Goal: Use online tool/utility: Utilize a website feature to perform a specific function

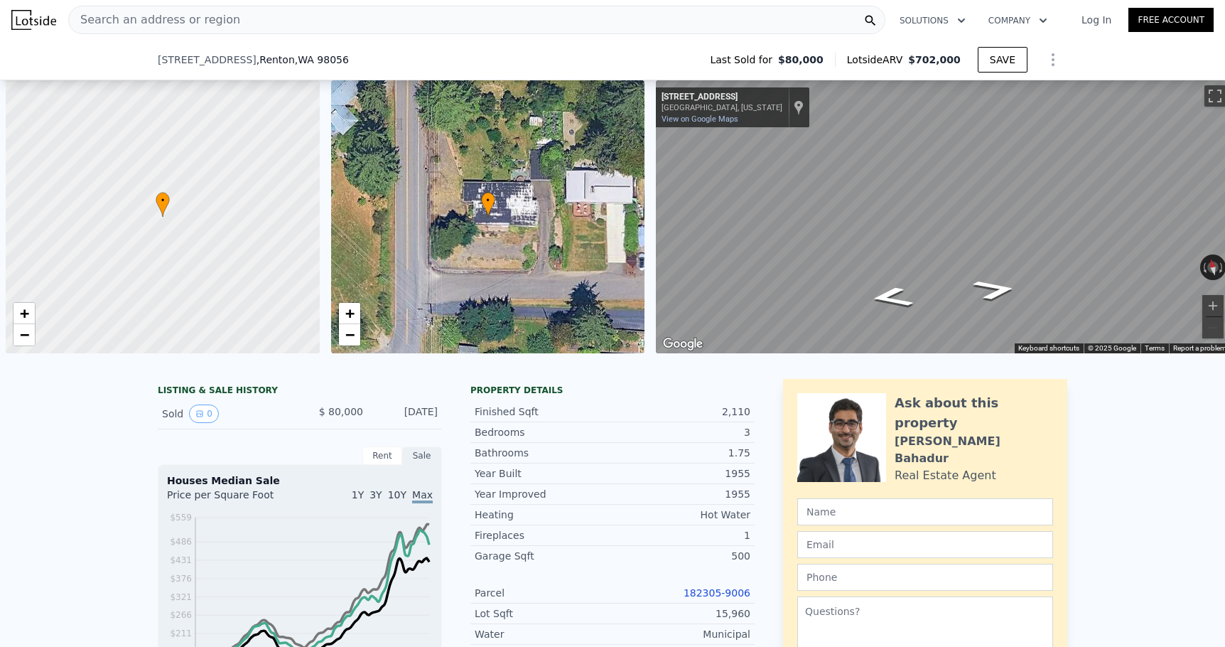
type input "$ 559,954"
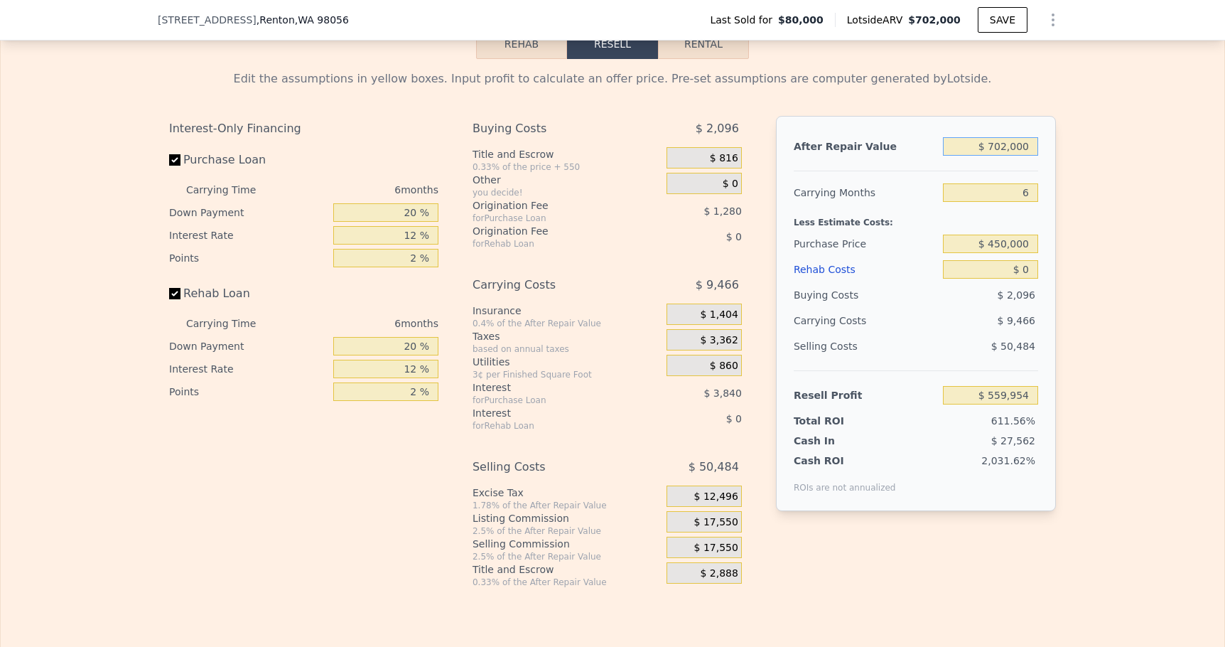
type input "$ 70,200"
type input "-$ 25,642"
type input "$ 7,020"
type input "-$ 84,202"
type input "$ 702"
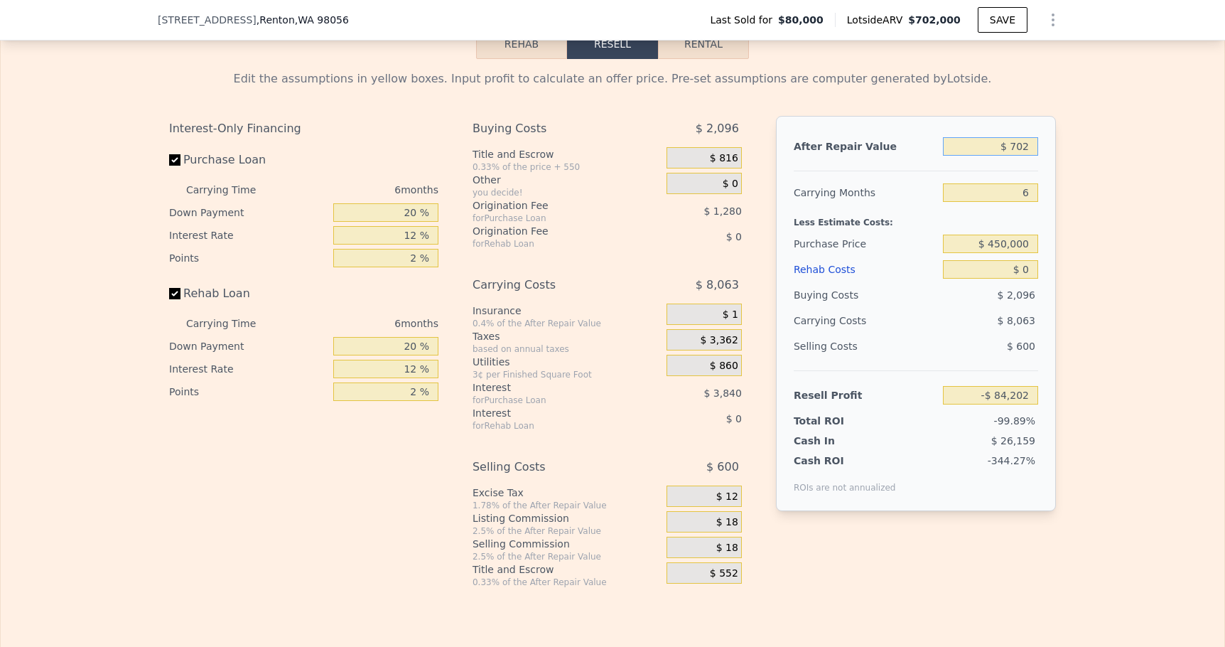
type input "-$ 90,057"
type input "$ 70"
type input "-$ 90,643"
type input "$ 7"
type input "-$ 90,701"
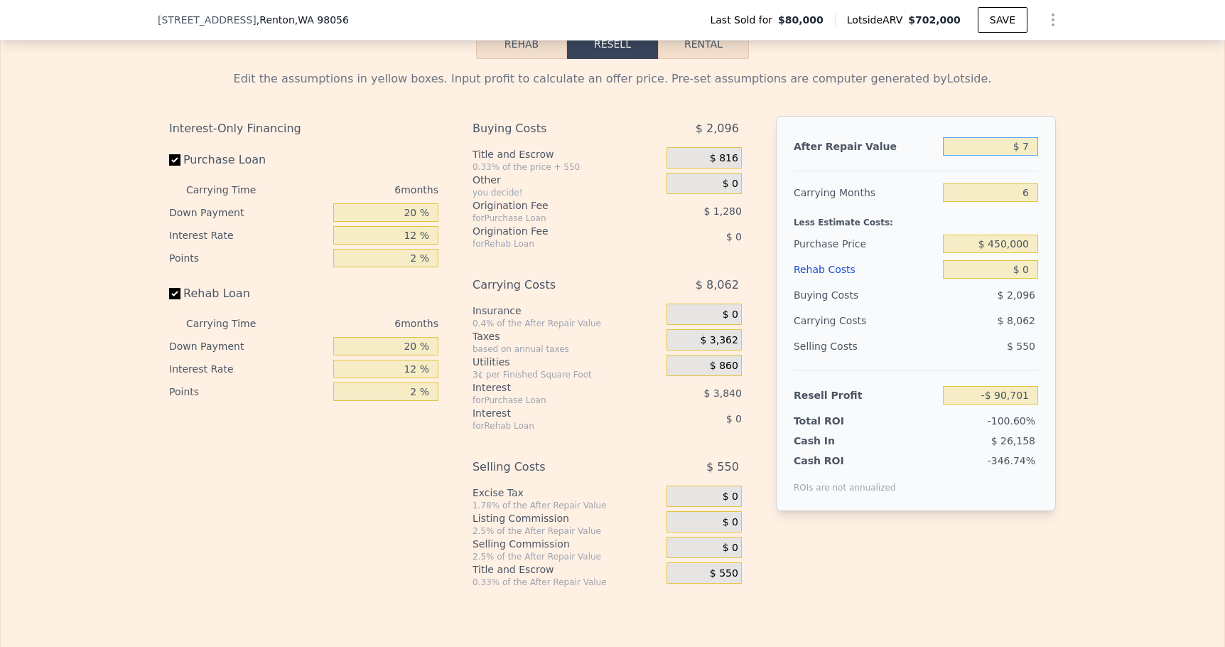
type input "$ 75"
type input "-$ 90,638"
type input "$ 750"
type input "-$ 90,013"
type input "$ 7,500"
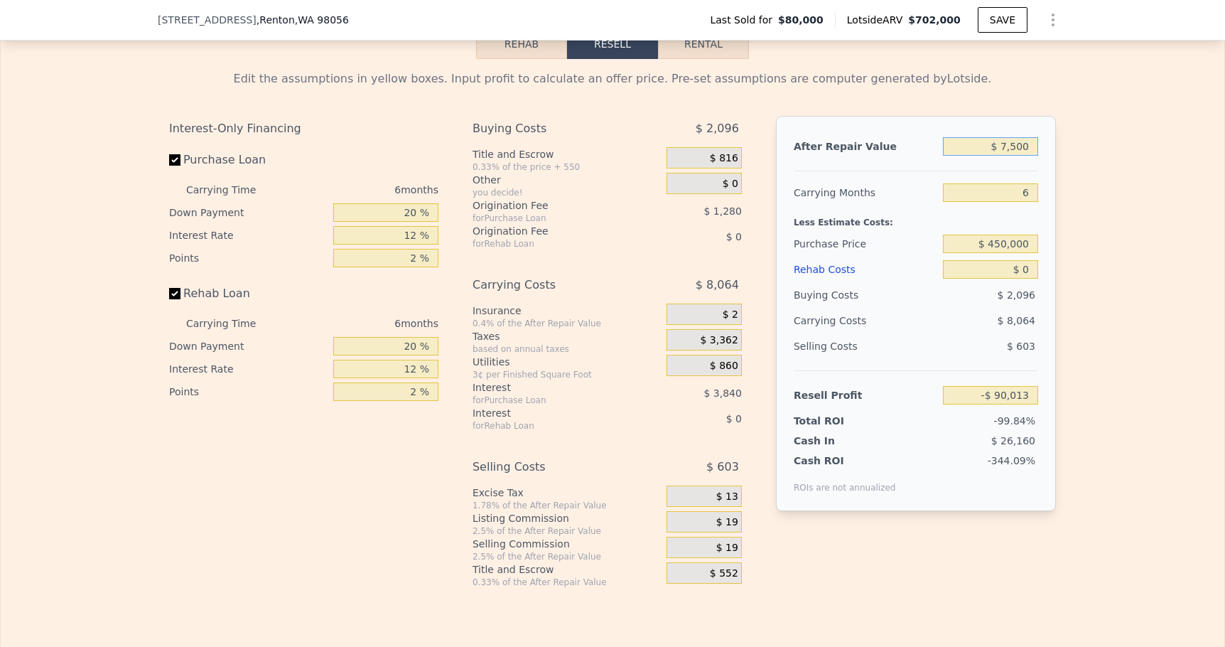
type input "-$ 83,758"
type input "$ 75,000"
type input "-$ 21,193"
type input "$ 750,000"
click at [1032, 245] on input "$ 450,000" at bounding box center [990, 244] width 95 height 18
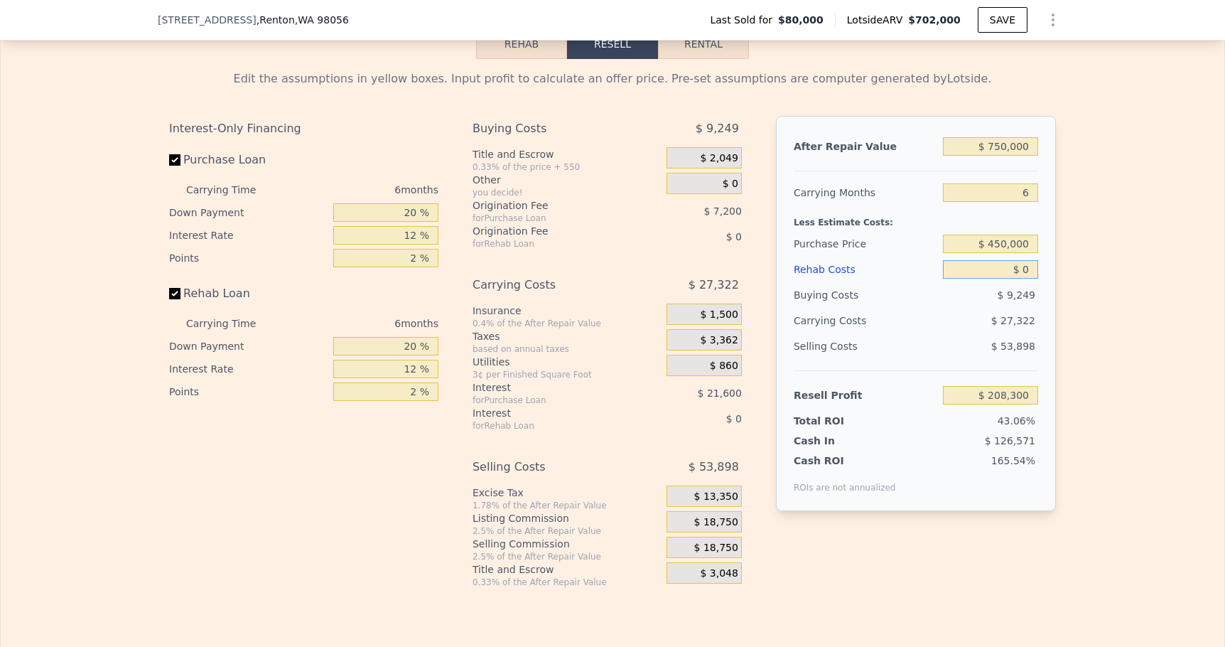
click at [1030, 277] on input "$ 0" at bounding box center [990, 269] width 95 height 18
type input "$ 209,531"
type input "$ 1"
type input "$ 209,530"
type input "$ 15"
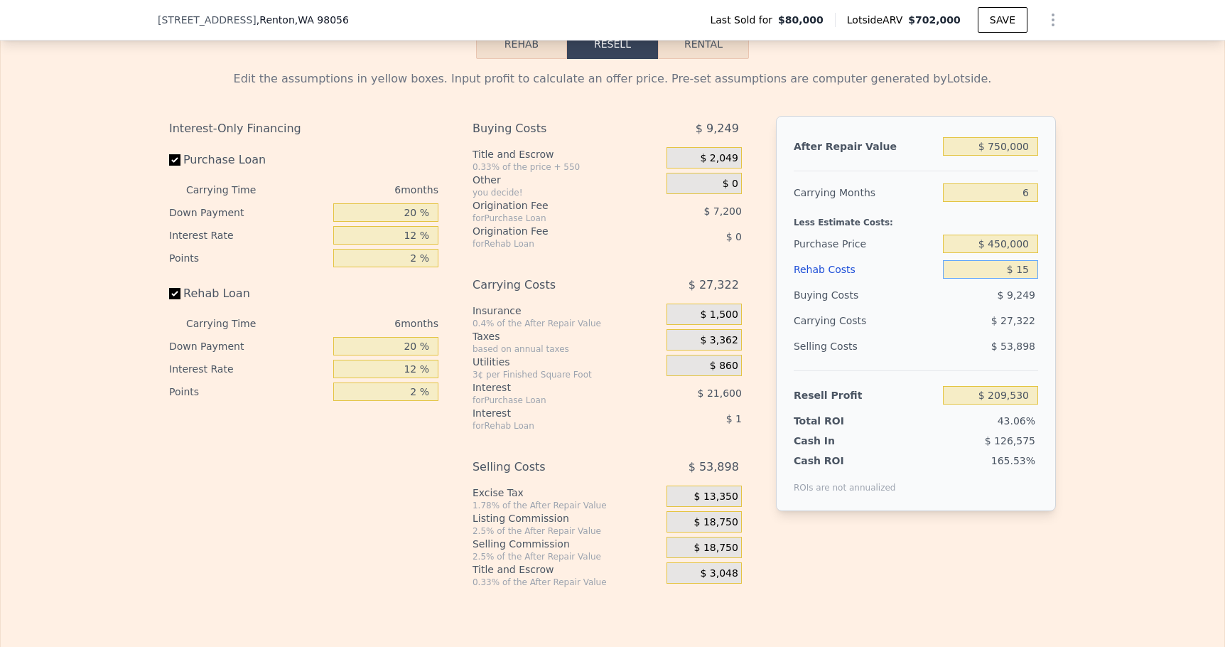
type input "$ 209,516"
type input "$ 150"
type input "$ 209,373"
type input "$ 1,500"
type input "$ 207,935"
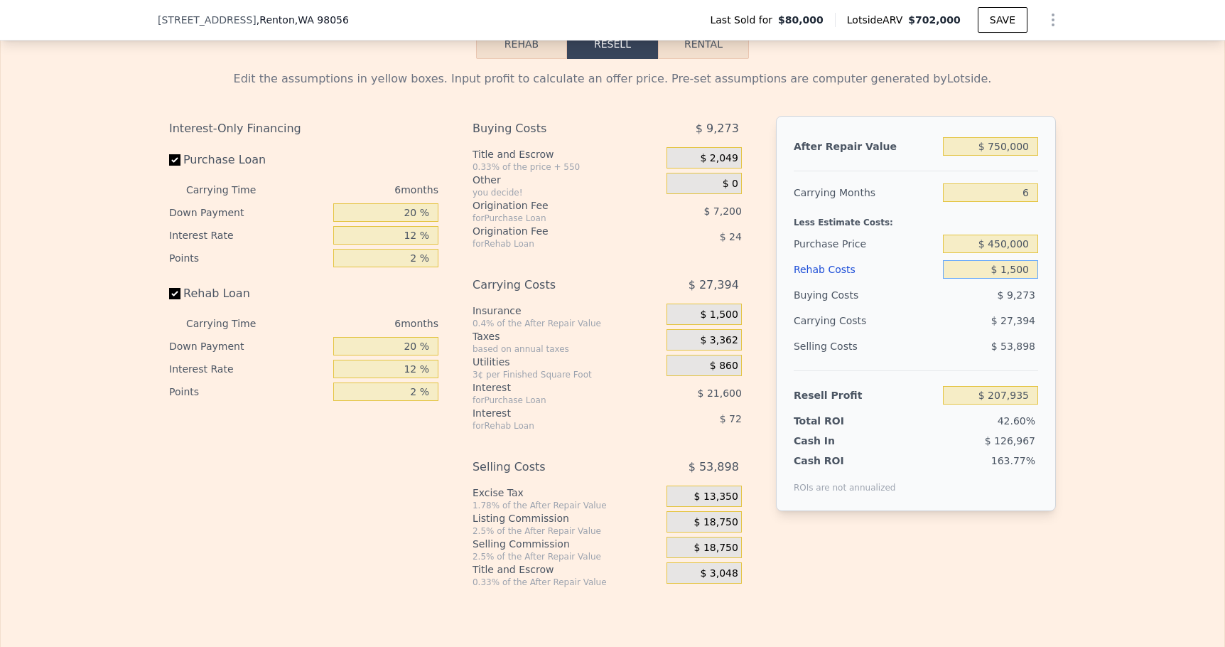
type input "$ 15,000"
type input "$ 193,571"
type input "$ 150,000"
type input "$ 49,931"
click at [1102, 283] on div "Edit the assumptions in yellow boxes. Input profit to calculate an offer price.…" at bounding box center [613, 323] width 1224 height 529
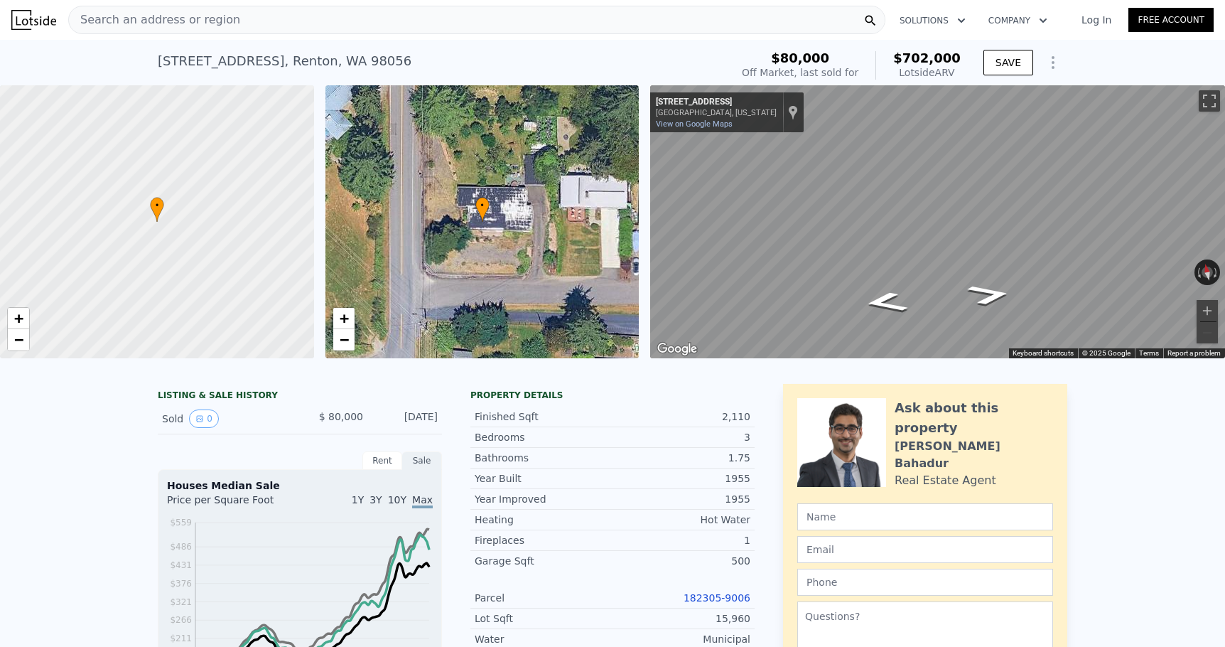
scroll to position [0, 0]
